Goal: Information Seeking & Learning: Learn about a topic

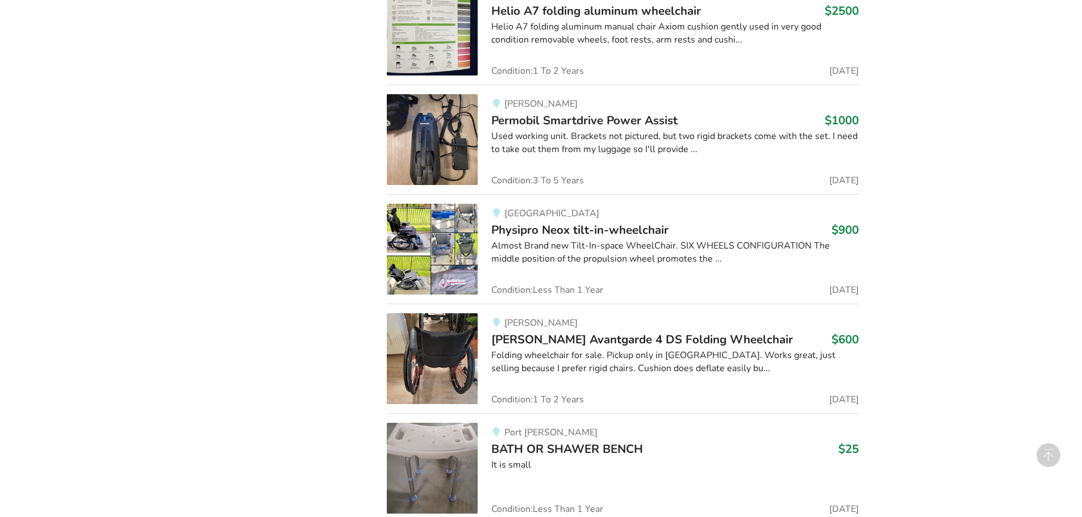
scroll to position [4294, 0]
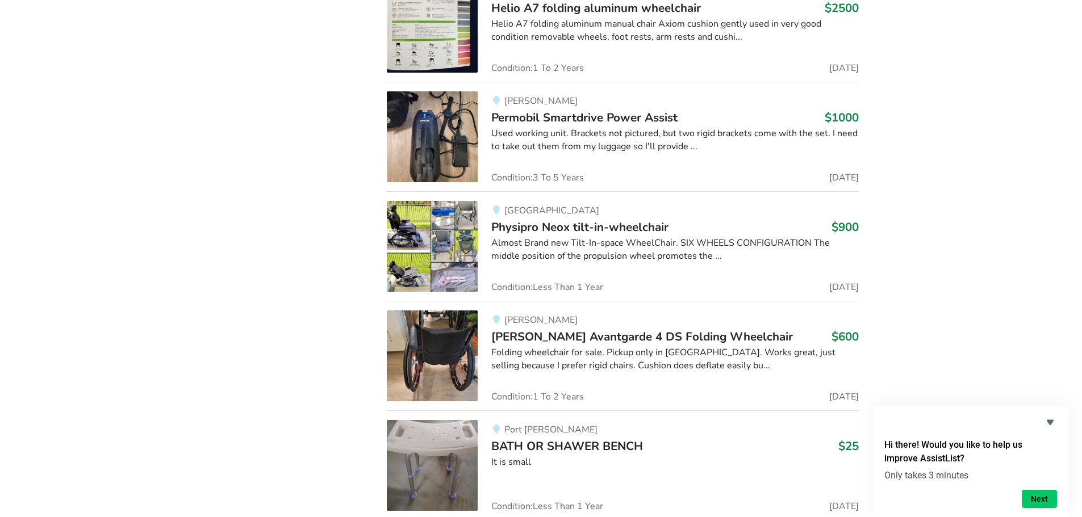
click at [632, 339] on span "[PERSON_NAME] Avantgarde 4 DS Folding Wheelchair" at bounding box center [642, 337] width 302 height 16
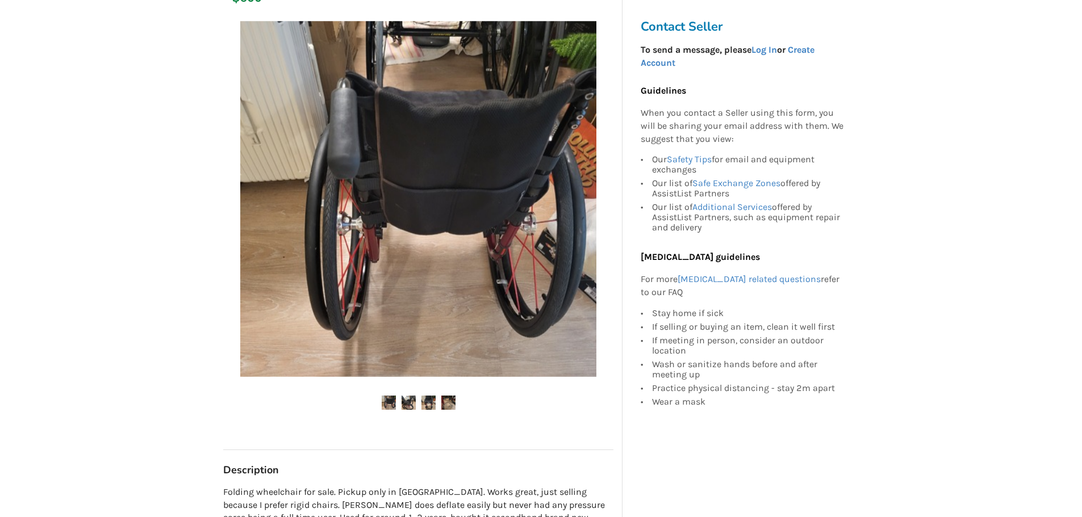
scroll to position [227, 0]
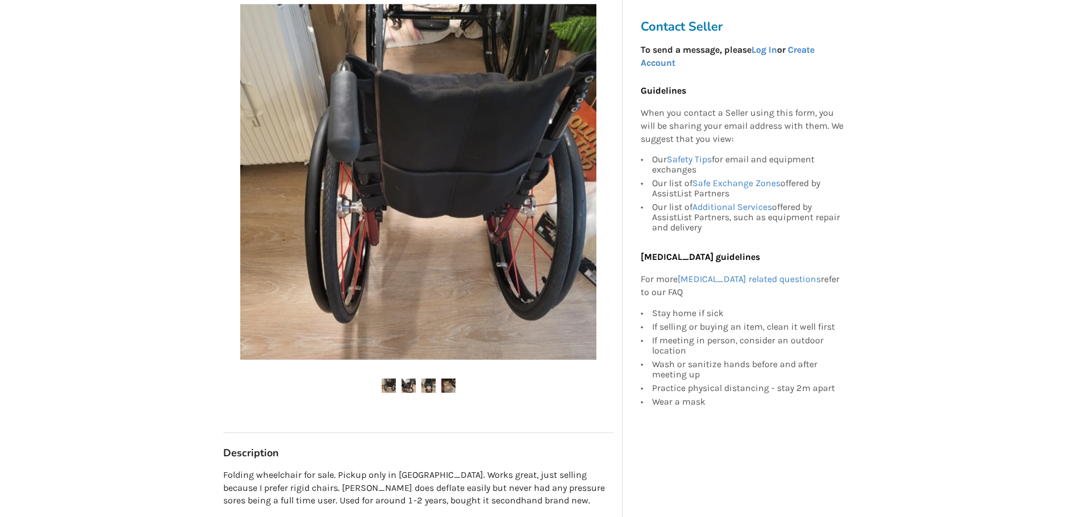
click at [407, 379] on img at bounding box center [409, 386] width 14 height 14
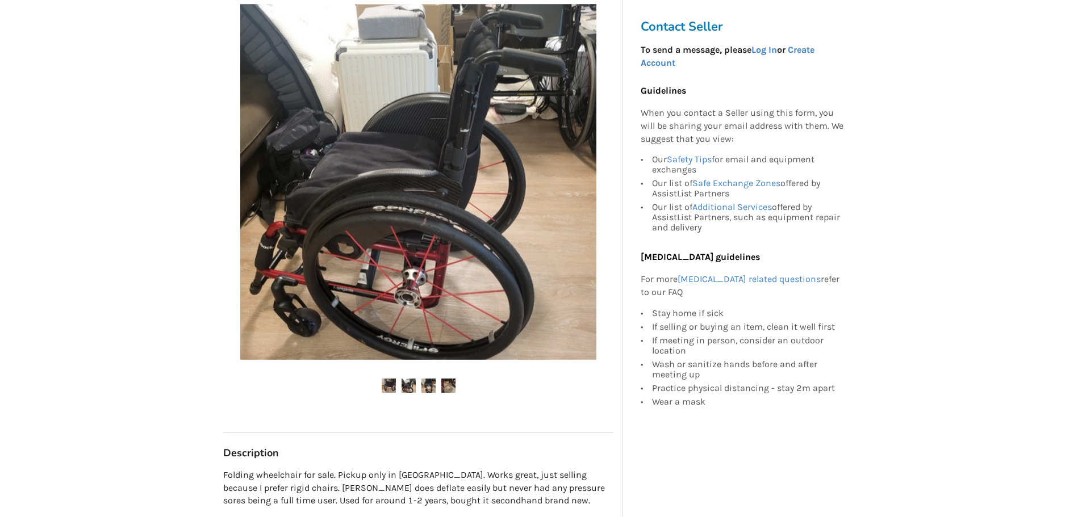
click at [424, 379] on img at bounding box center [428, 386] width 14 height 14
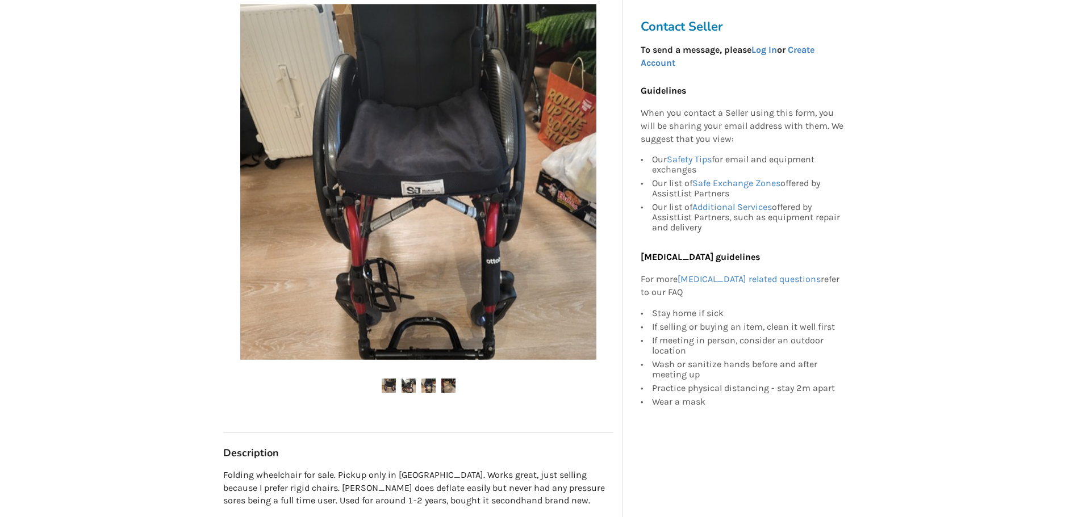
click at [448, 379] on img at bounding box center [448, 386] width 14 height 14
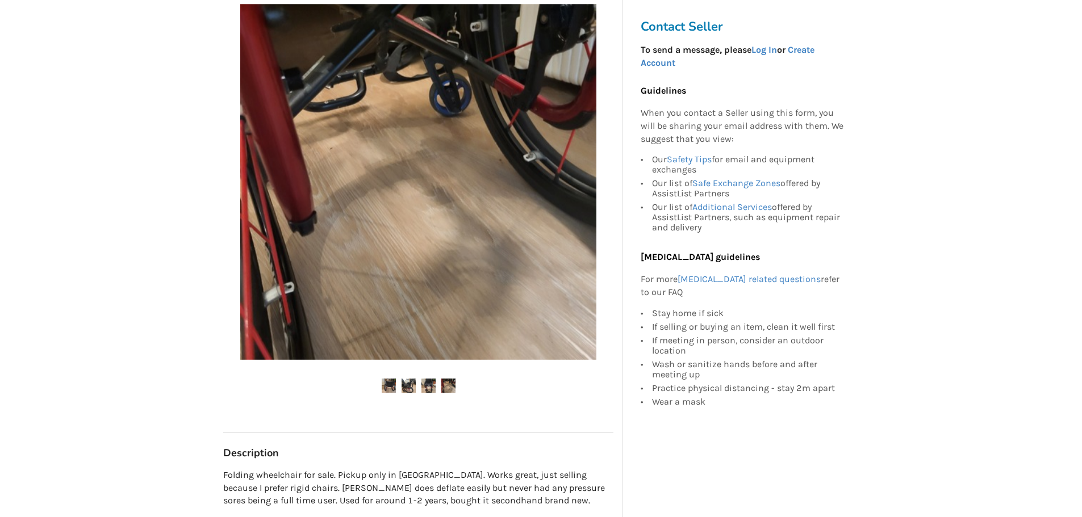
click at [428, 379] on img at bounding box center [428, 386] width 14 height 14
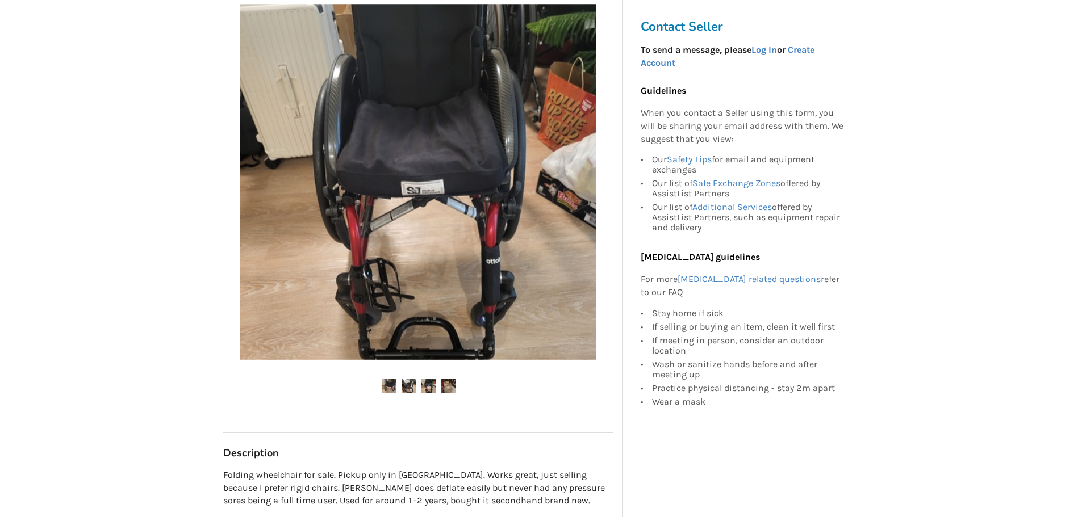
click at [415, 379] on img at bounding box center [409, 386] width 14 height 14
click at [391, 379] on img at bounding box center [389, 386] width 14 height 14
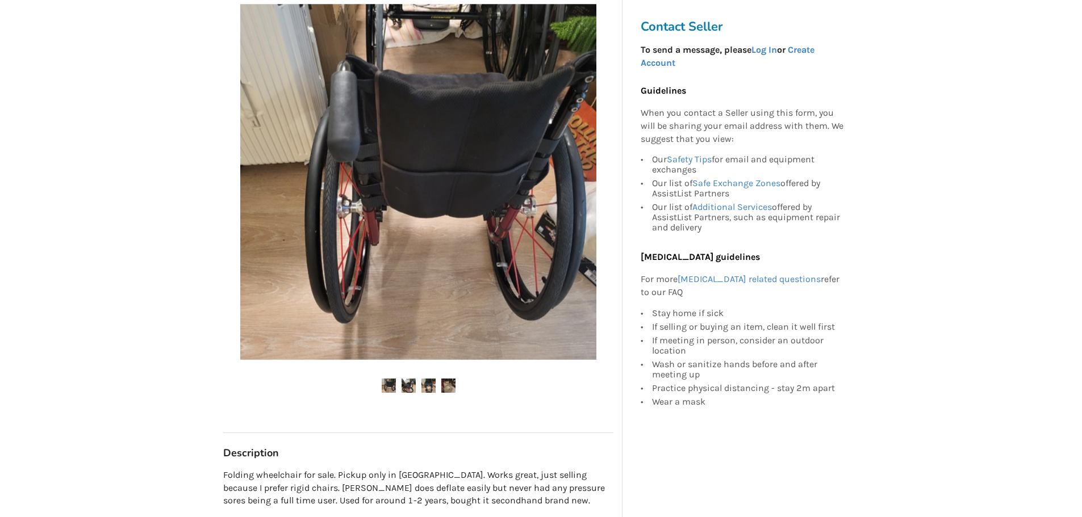
click at [404, 379] on img at bounding box center [409, 386] width 14 height 14
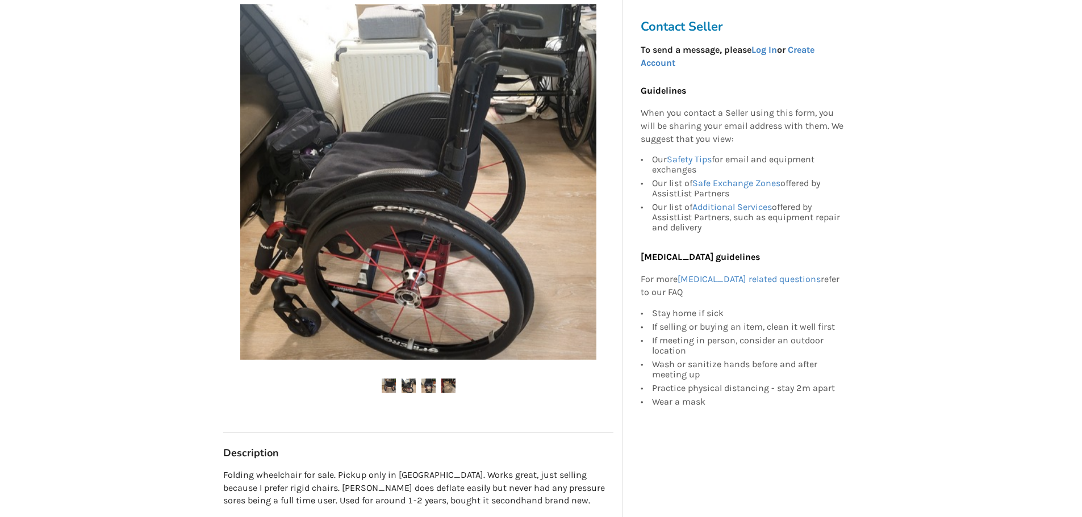
click at [404, 254] on img at bounding box center [418, 182] width 356 height 356
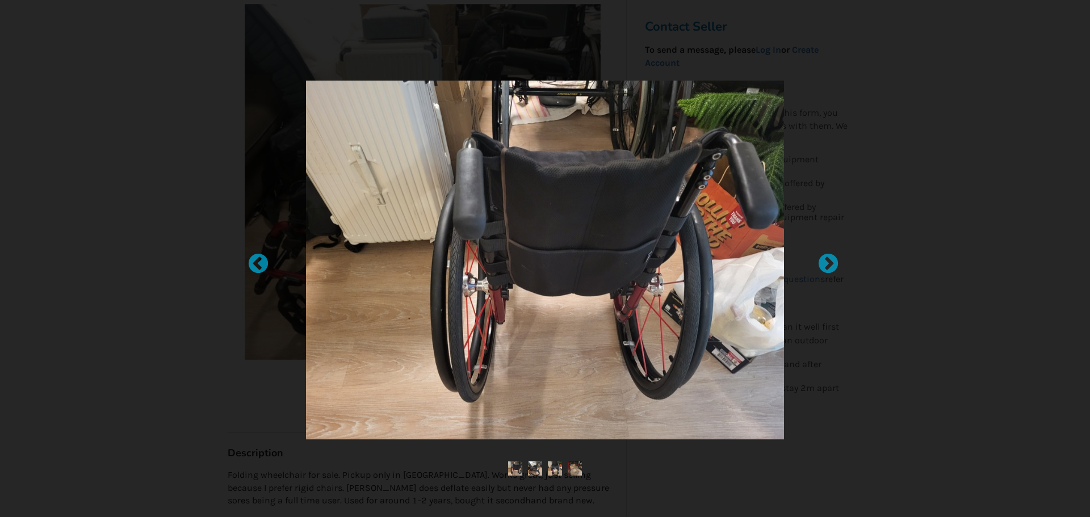
click at [471, 253] on img at bounding box center [545, 260] width 478 height 359
drag, startPoint x: 838, startPoint y: 426, endPoint x: 827, endPoint y: 424, distance: 11.0
click at [830, 425] on div at bounding box center [545, 258] width 1090 height 517
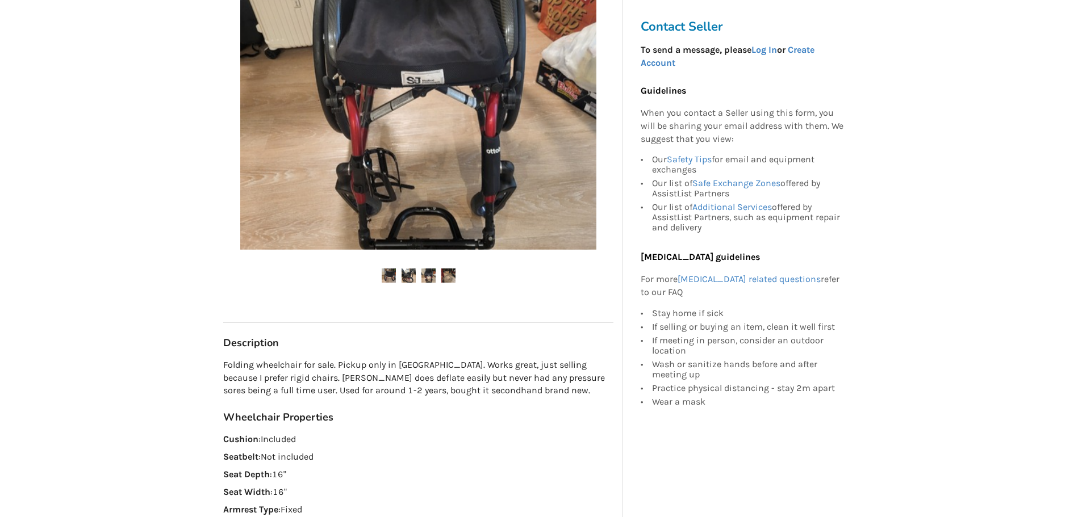
scroll to position [341, 0]
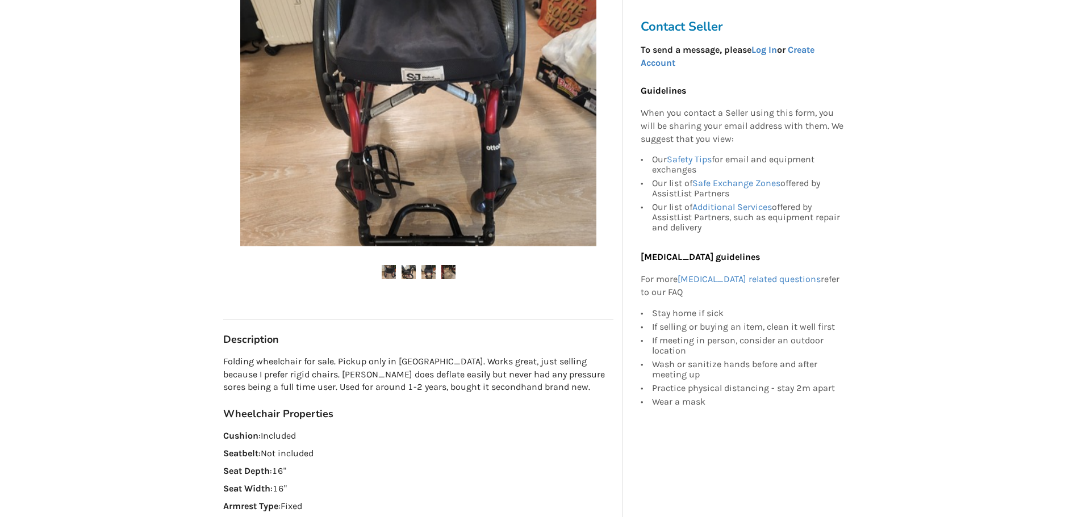
click at [421, 265] on img at bounding box center [428, 272] width 14 height 14
click at [420, 265] on ul at bounding box center [418, 272] width 390 height 15
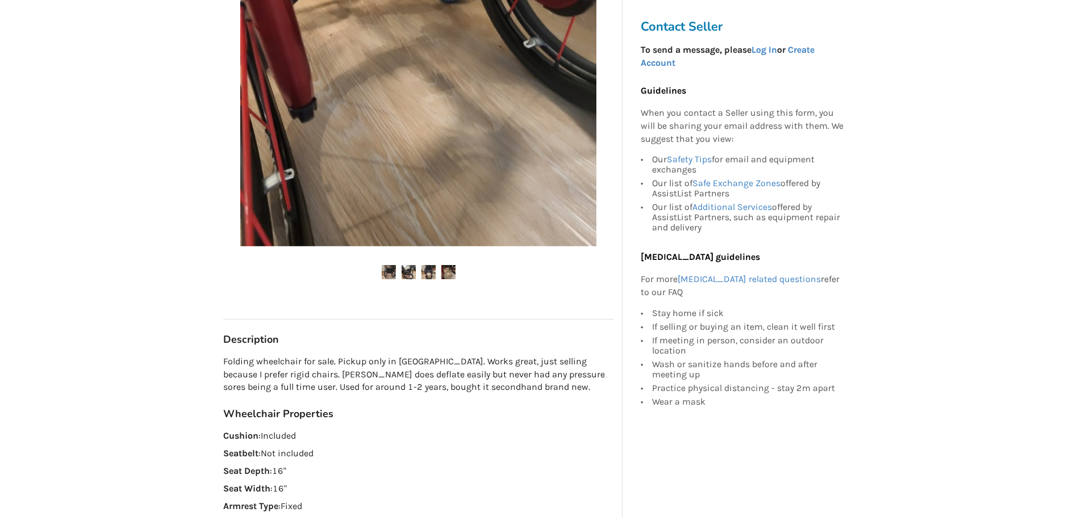
click at [420, 265] on ul at bounding box center [418, 272] width 390 height 15
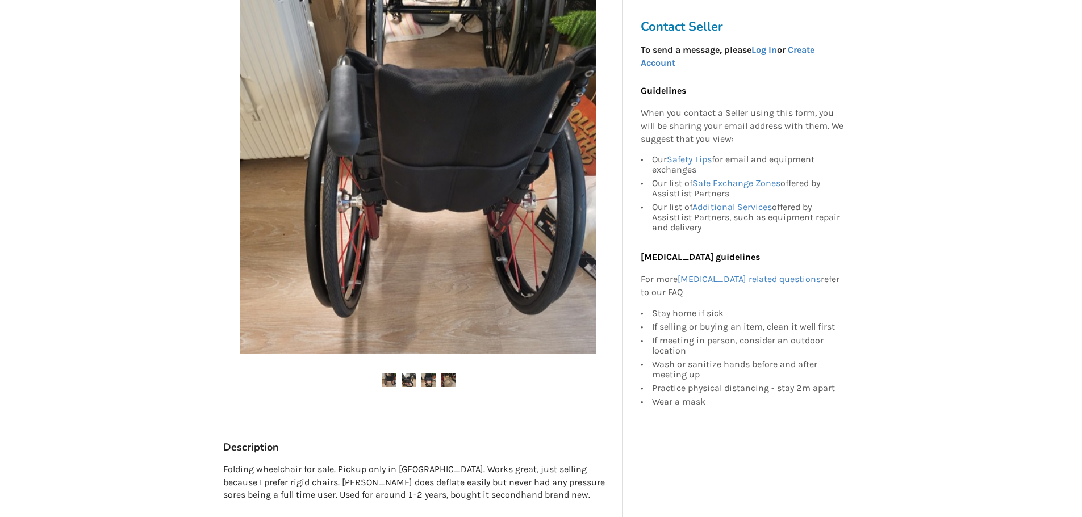
scroll to position [227, 0]
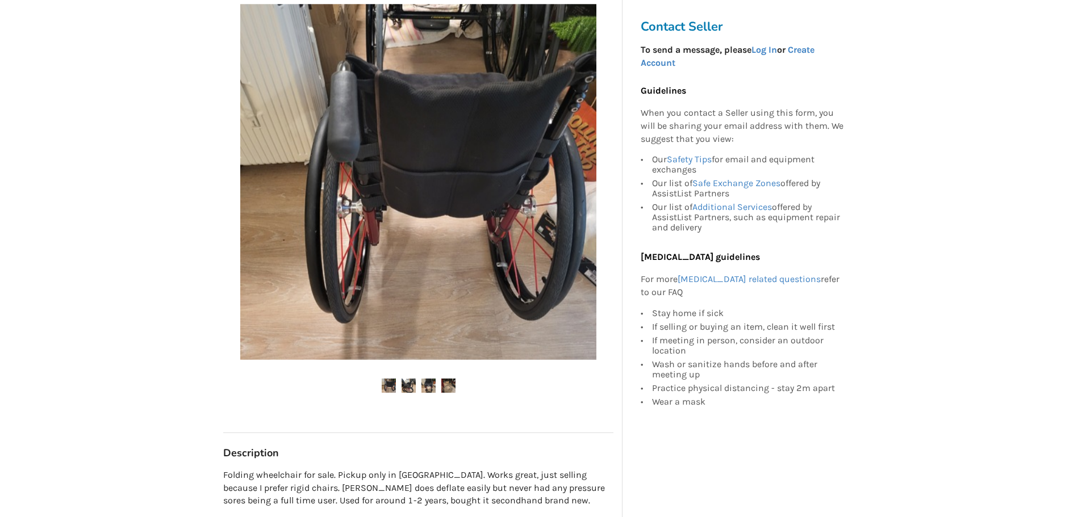
click at [449, 379] on img at bounding box center [448, 386] width 14 height 14
click at [455, 354] on div at bounding box center [418, 206] width 390 height 416
click at [442, 379] on img at bounding box center [448, 386] width 14 height 14
click at [430, 379] on img at bounding box center [428, 386] width 14 height 14
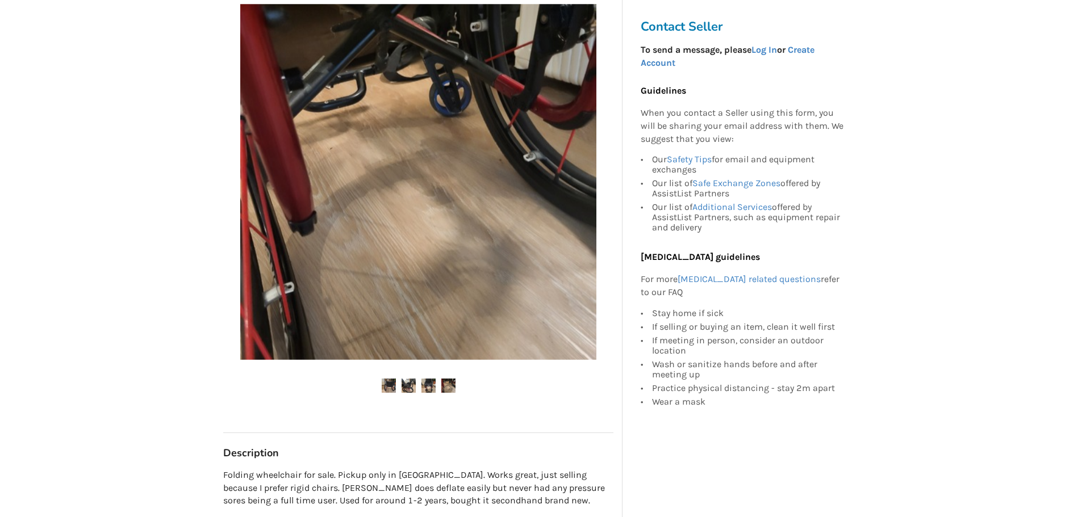
click at [406, 379] on img at bounding box center [409, 386] width 14 height 14
click at [403, 379] on img at bounding box center [409, 386] width 14 height 14
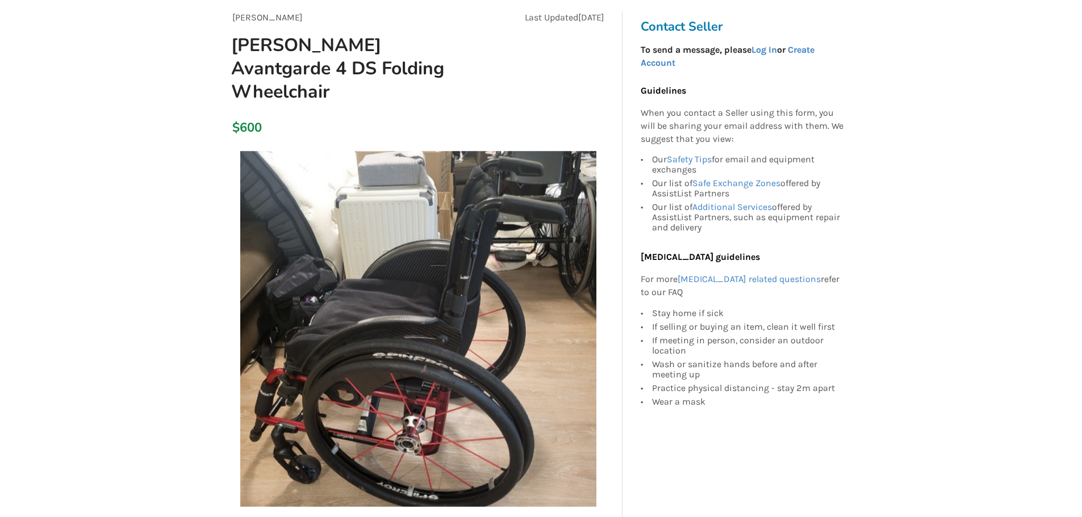
scroll to position [57, 0]
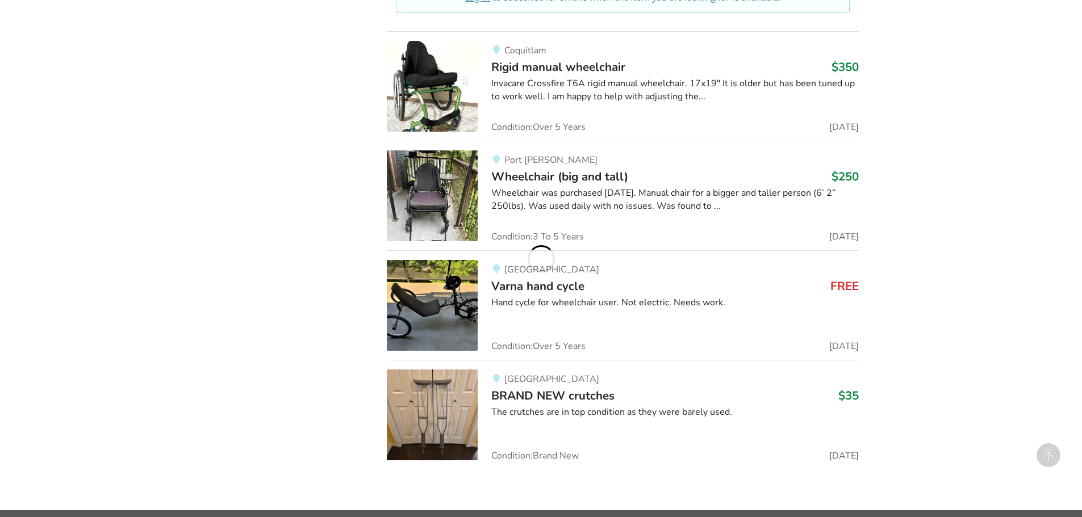
scroll to position [11409, 0]
